Goal: Entertainment & Leisure: Consume media (video, audio)

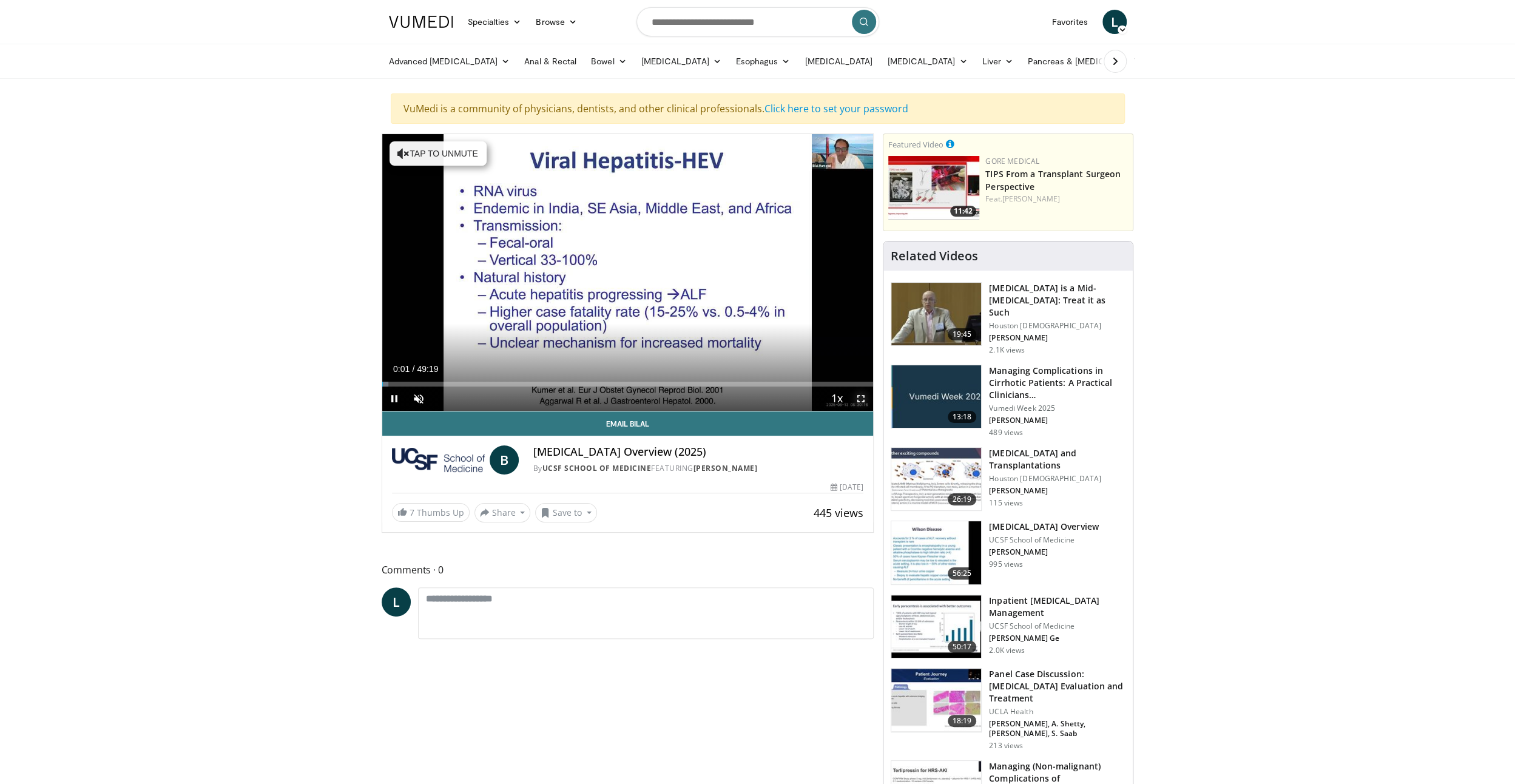
click at [863, 398] on span "Video Player" at bounding box center [861, 398] width 24 height 24
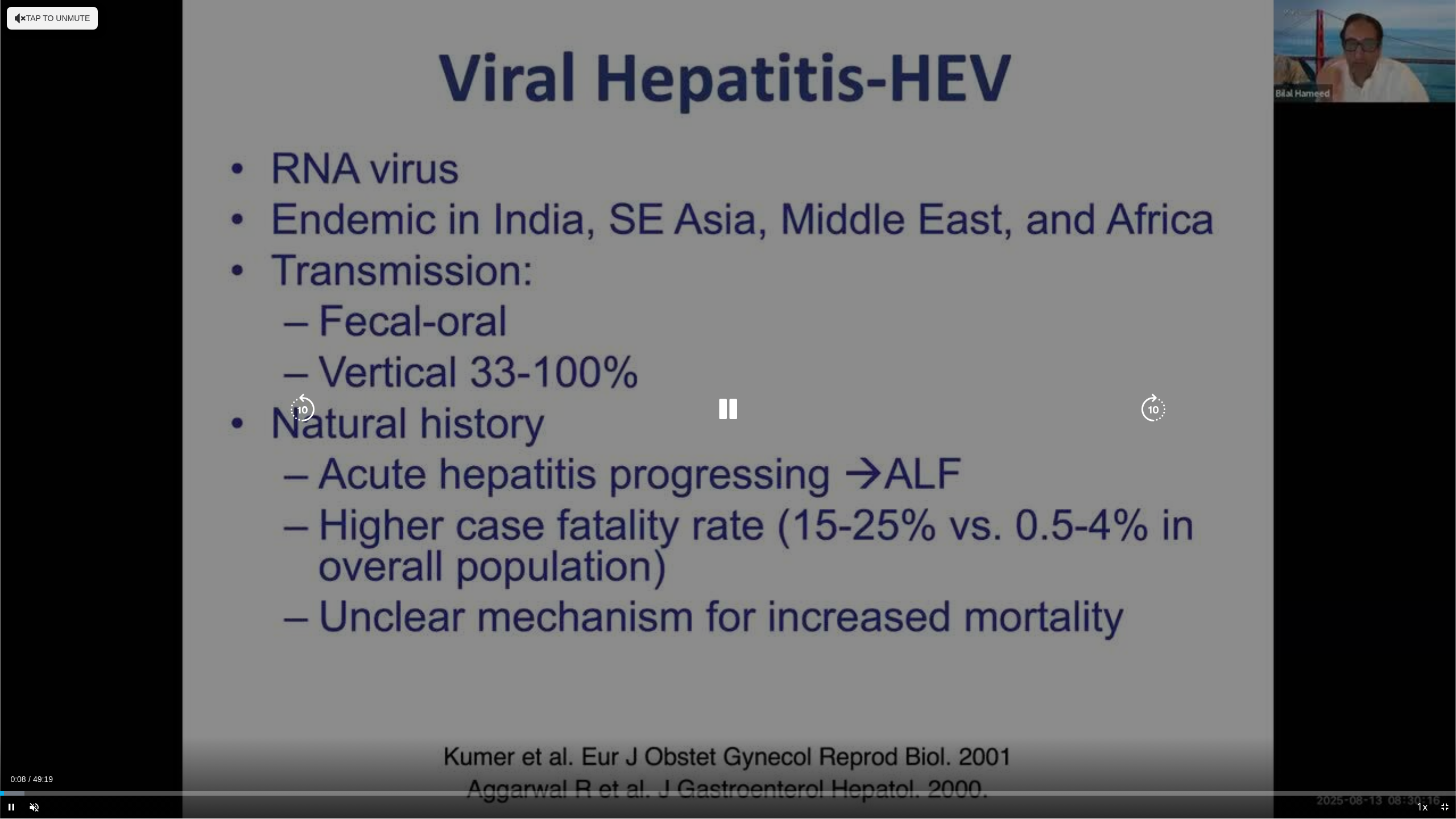
click at [41, 21] on button "Tap to unmute" at bounding box center [52, 18] width 91 height 23
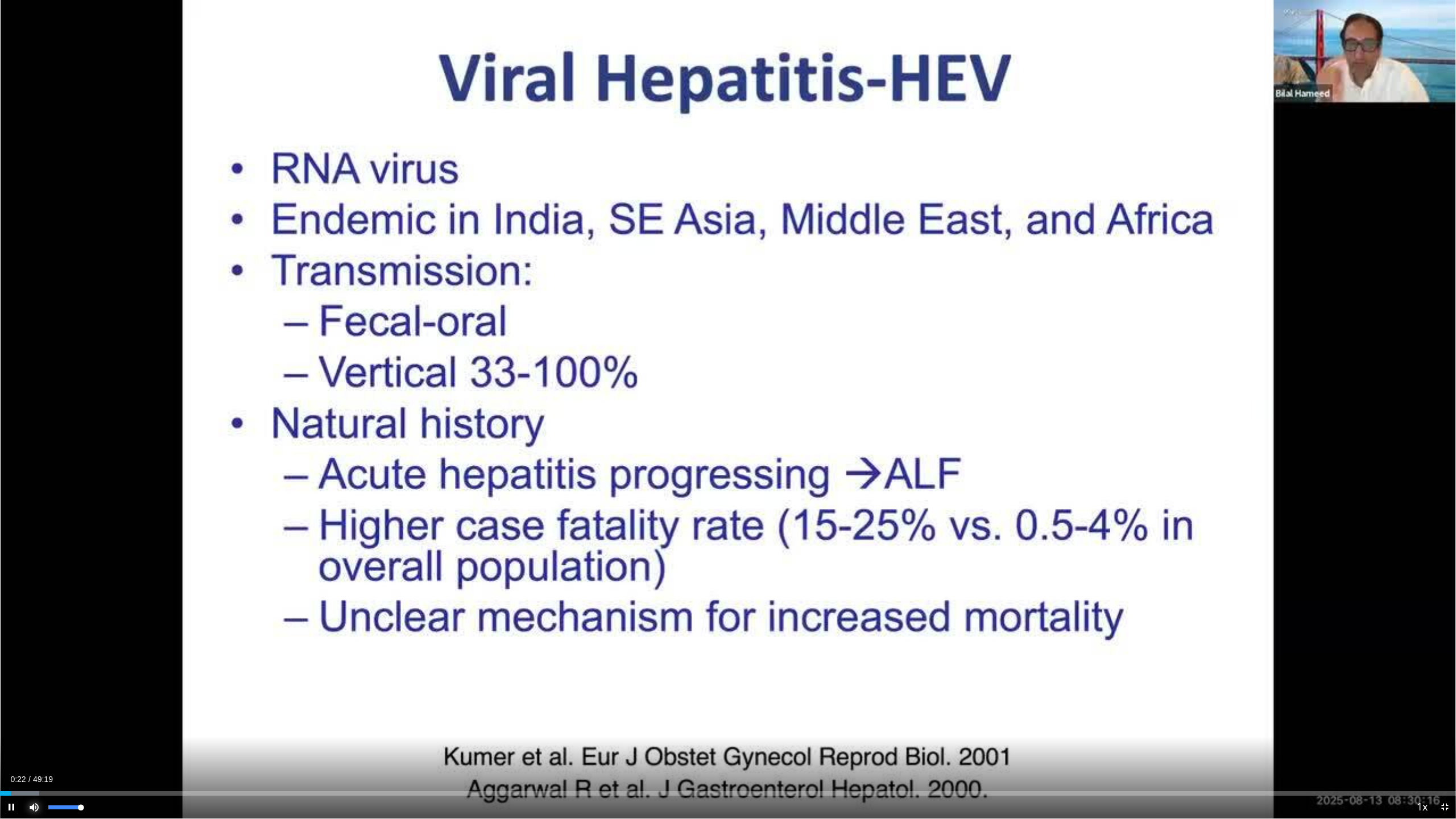
click at [34, 734] on span "Video Player" at bounding box center [34, 807] width 23 height 23
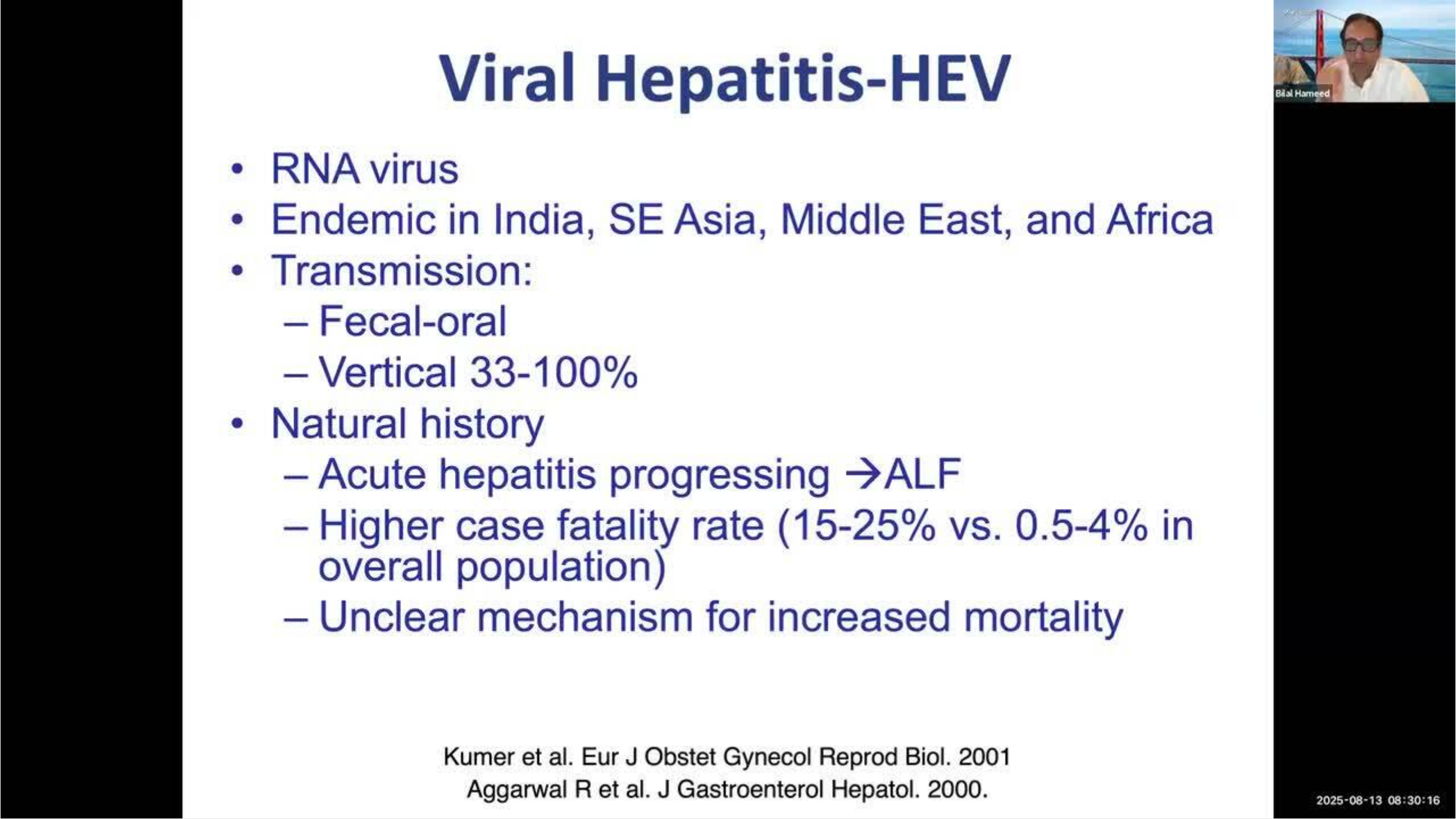
click at [34, 734] on div "10 seconds Tap to unmute" at bounding box center [728, 409] width 1456 height 818
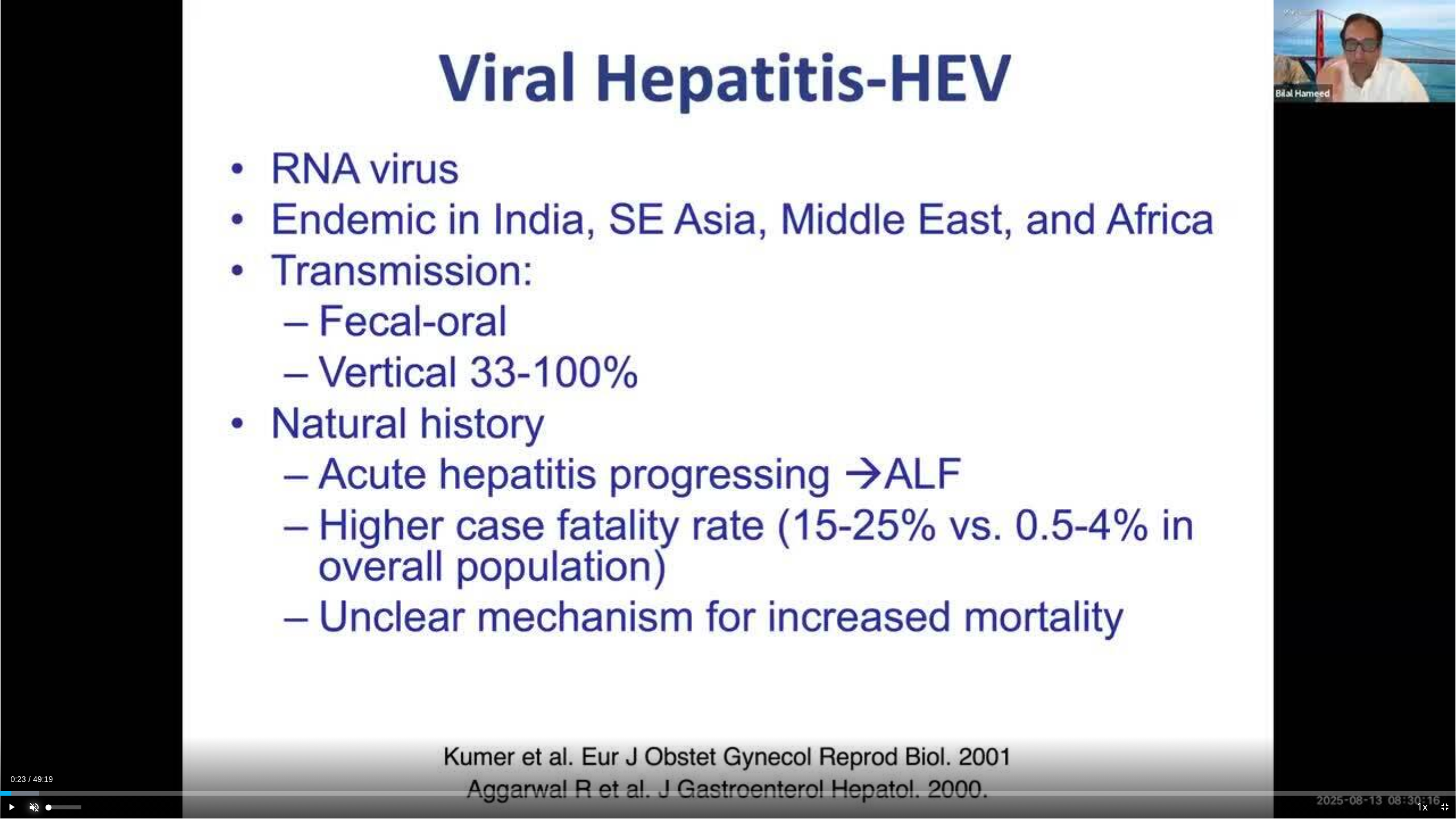
click at [36, 734] on span "Video Player" at bounding box center [34, 807] width 23 height 23
click at [65, 734] on div "53%" at bounding box center [65, 807] width 32 height 4
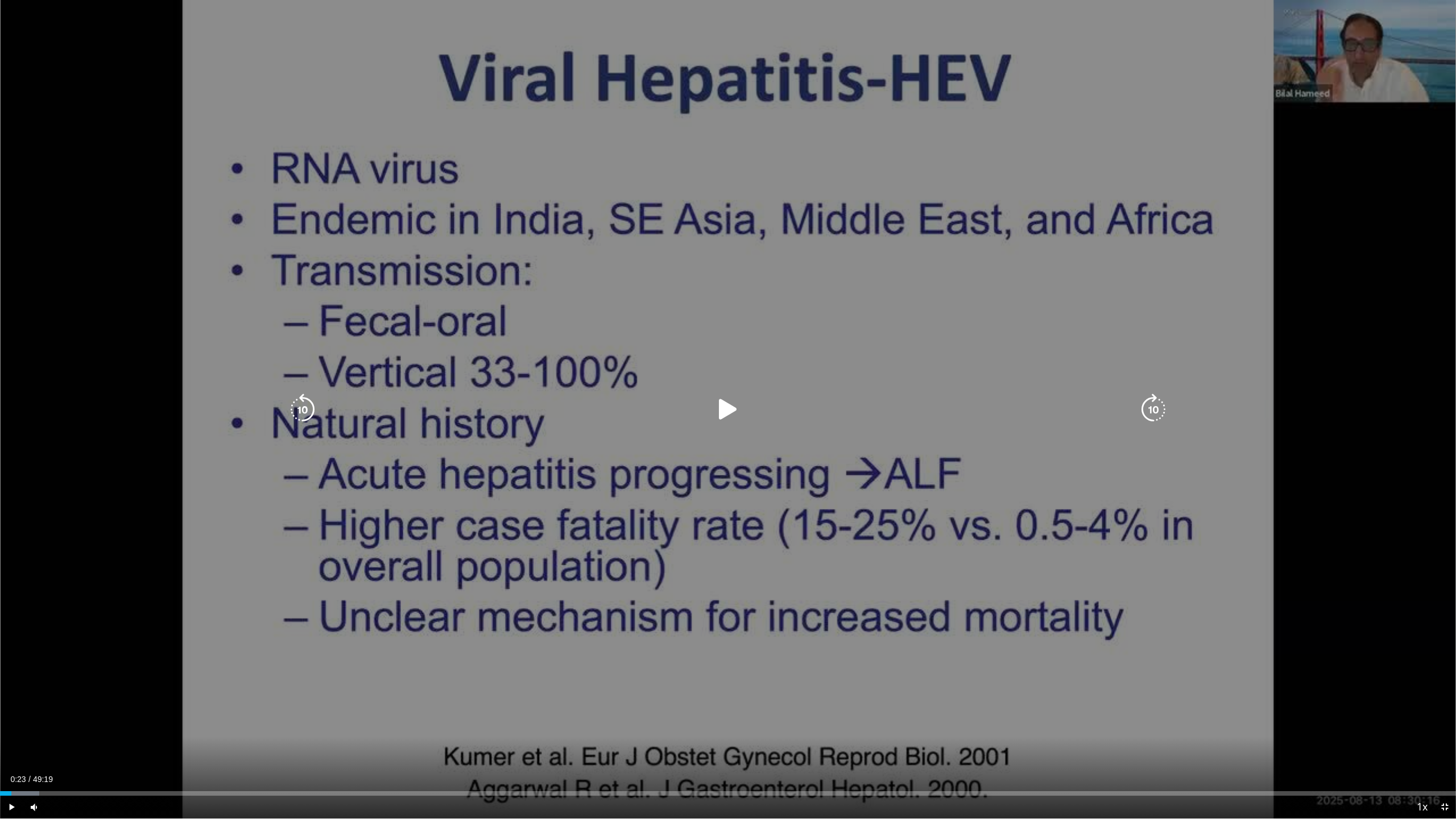
click at [657, 282] on div "10 seconds Tap to unmute" at bounding box center [728, 409] width 1456 height 818
click at [1358, 224] on div "10 seconds Tap to unmute" at bounding box center [728, 409] width 1456 height 818
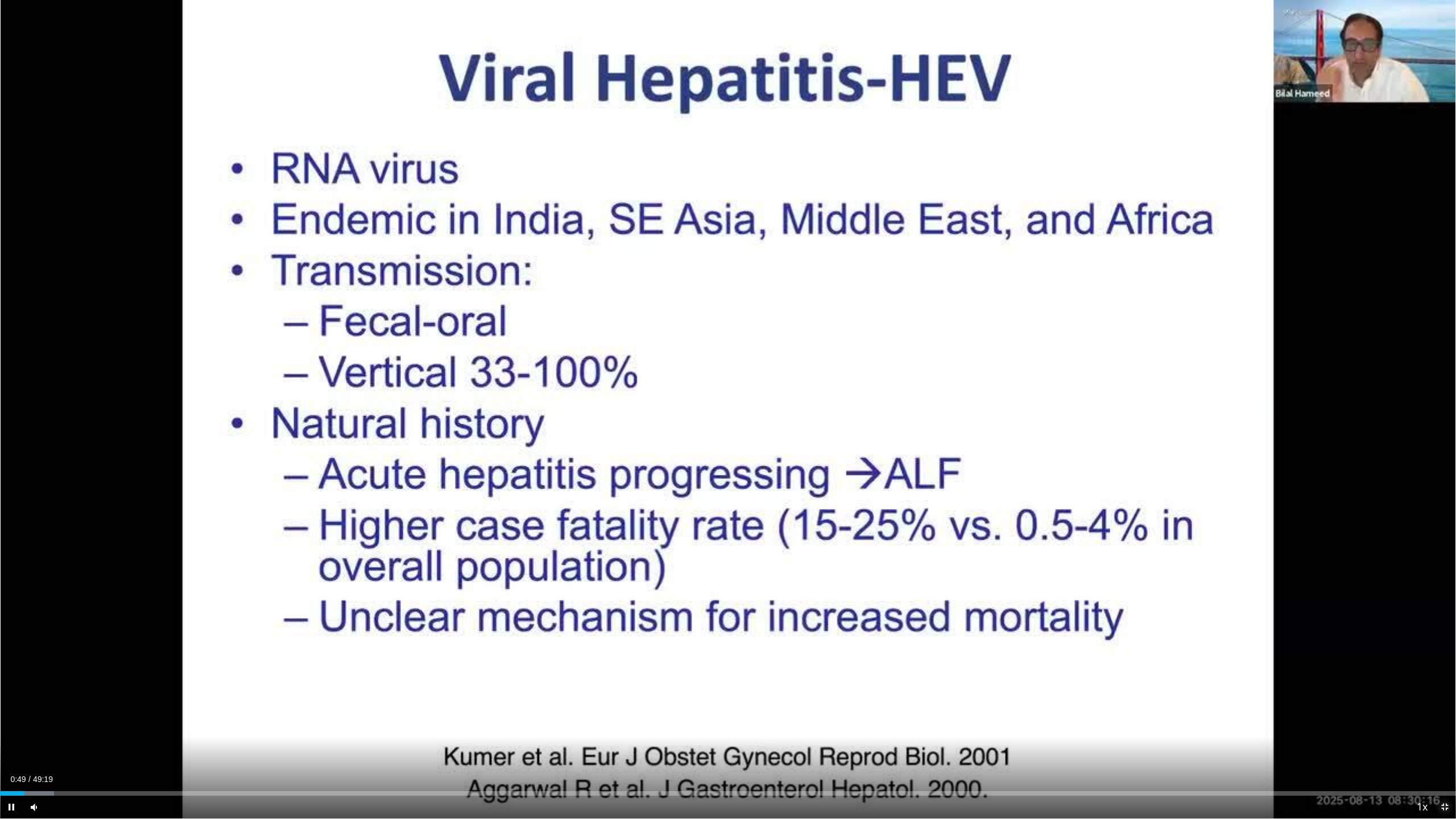
click at [1420, 734] on span "Video Player" at bounding box center [1445, 807] width 23 height 23
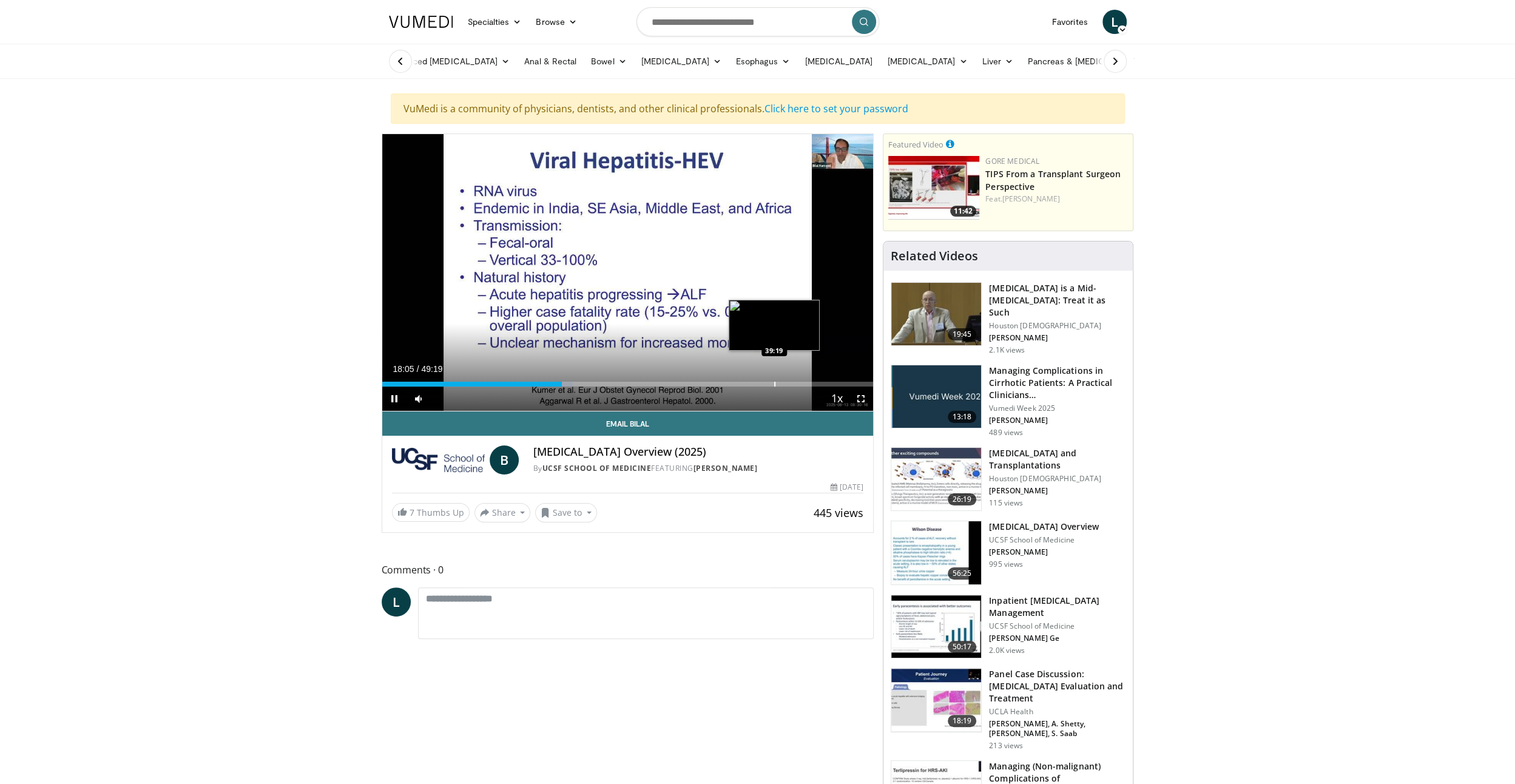
click at [773, 382] on div "Loaded : 38.80% 18:05 39:19" at bounding box center [628, 384] width 492 height 5
click at [762, 382] on div "Progress Bar" at bounding box center [762, 384] width 1 height 5
click at [772, 385] on div "Progress Bar" at bounding box center [772, 384] width 1 height 5
click at [779, 383] on div "Progress Bar" at bounding box center [779, 384] width 1 height 5
click at [788, 385] on div "Progress Bar" at bounding box center [788, 384] width 1 height 5
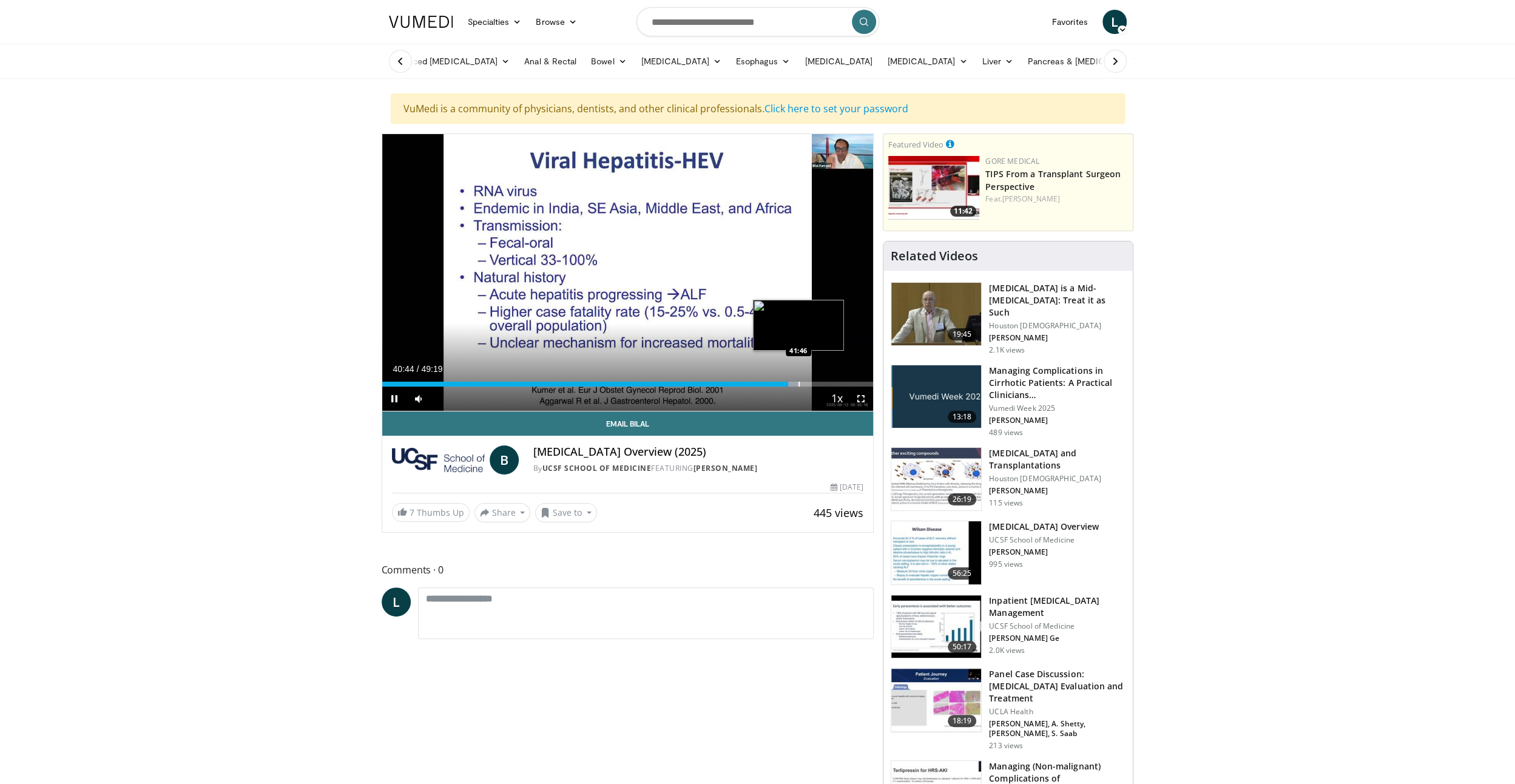
click at [799, 382] on div "Progress Bar" at bounding box center [799, 384] width 1 height 5
click at [807, 383] on div "Progress Bar" at bounding box center [807, 384] width 1 height 5
click at [808, 384] on div "Progress Bar" at bounding box center [808, 384] width 1 height 5
click at [818, 385] on div "Progress Bar" at bounding box center [818, 384] width 1 height 5
click at [826, 383] on div "Loaded : 91.10% 44:37 44:41" at bounding box center [628, 384] width 492 height 5
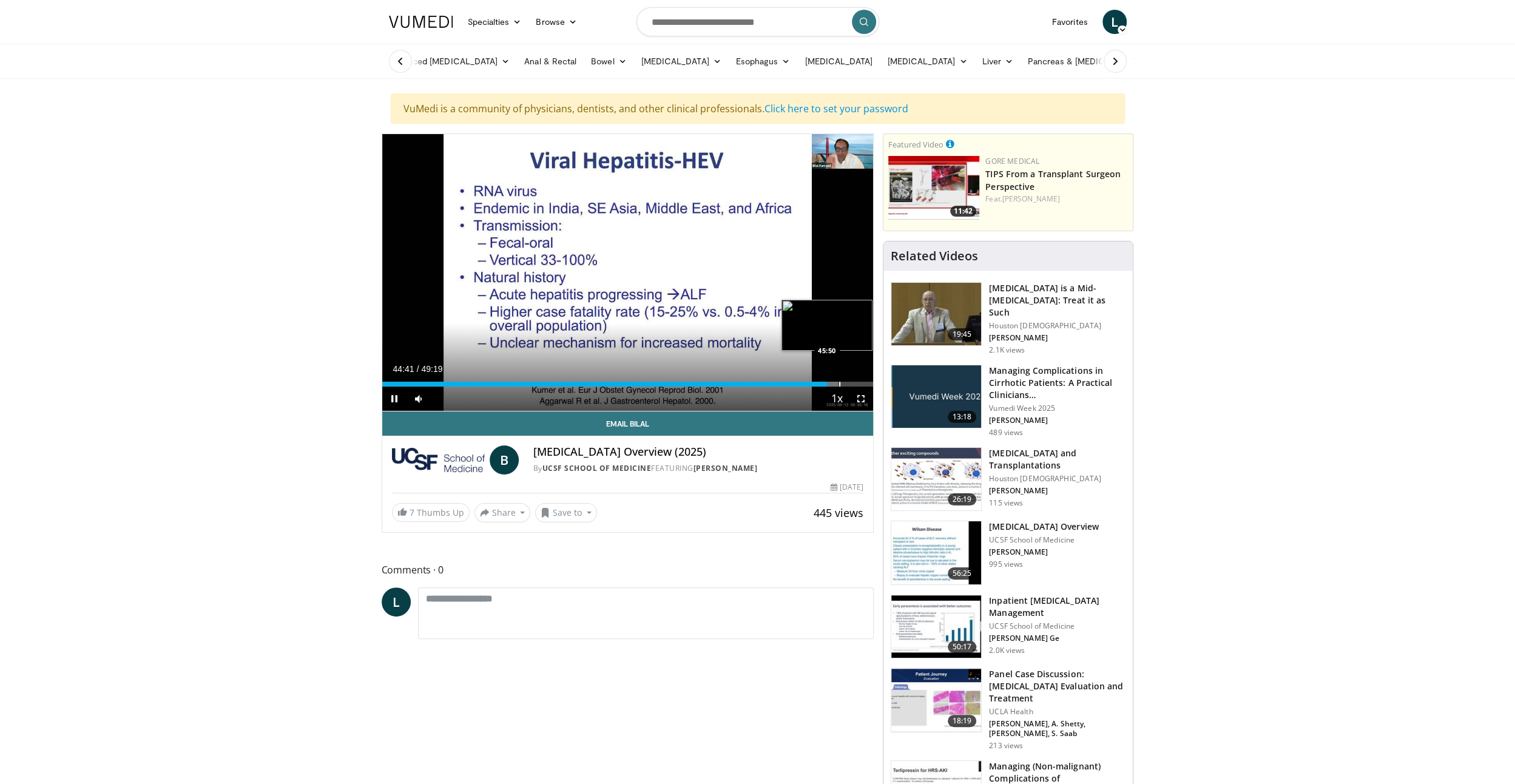
click at [839, 383] on div "Progress Bar" at bounding box center [839, 384] width 1 height 5
click at [847, 383] on div "Progress Bar" at bounding box center [847, 384] width 1 height 5
click at [856, 385] on div "Progress Bar" at bounding box center [856, 384] width 1 height 5
click at [859, 385] on div "Progress Bar" at bounding box center [859, 384] width 1 height 5
click at [861, 383] on div "Progress Bar" at bounding box center [861, 384] width 1 height 5
